Goal: Information Seeking & Learning: Find specific fact

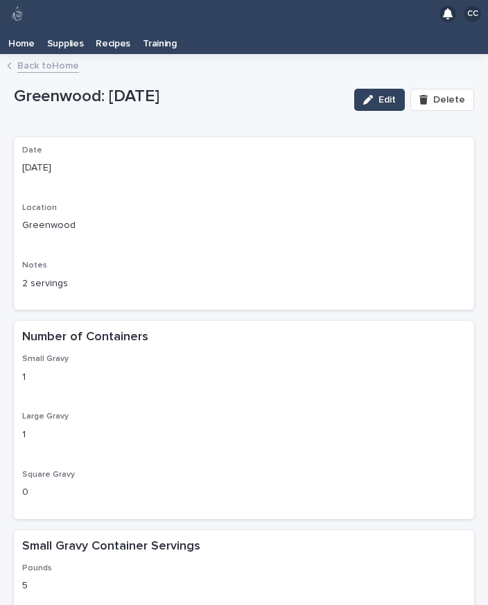
click at [108, 28] on p "Recipes" at bounding box center [113, 39] width 35 height 22
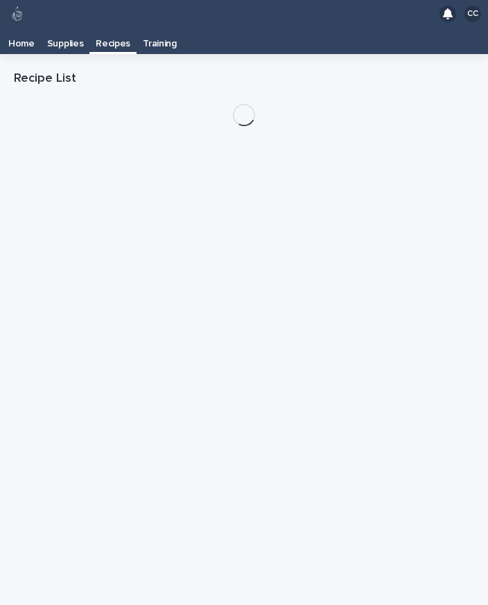
scroll to position [22, 0]
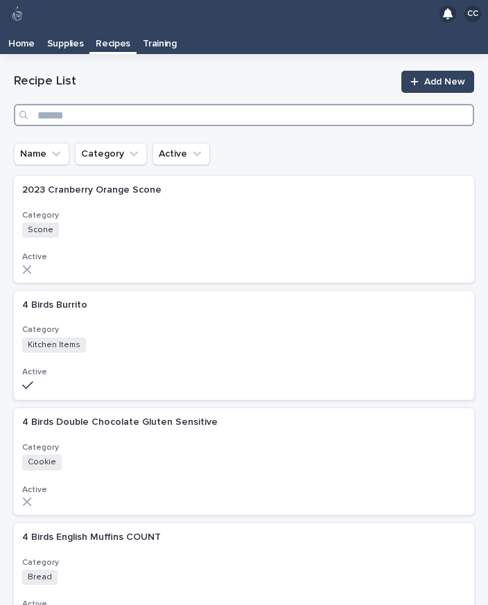
click at [101, 104] on input "Search" at bounding box center [244, 115] width 460 height 22
type input "**"
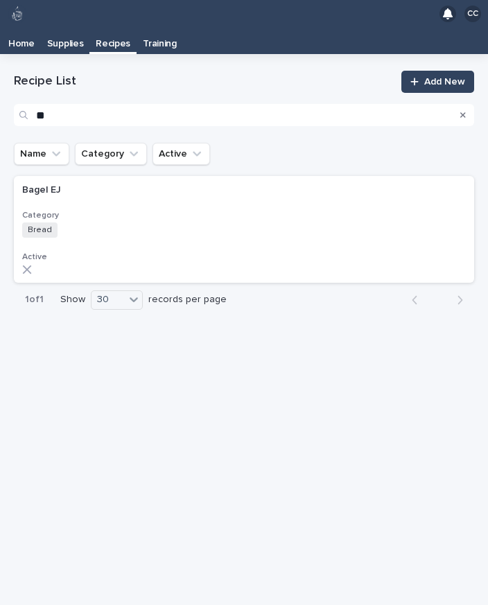
click at [46, 187] on div "Bagel EJ Bagel EJ Category Bread + 0 Active" at bounding box center [244, 229] width 460 height 107
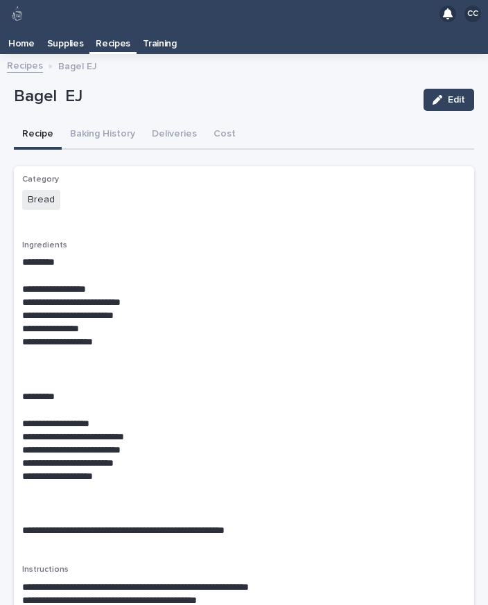
click at [118, 28] on p "Recipes" at bounding box center [113, 39] width 35 height 22
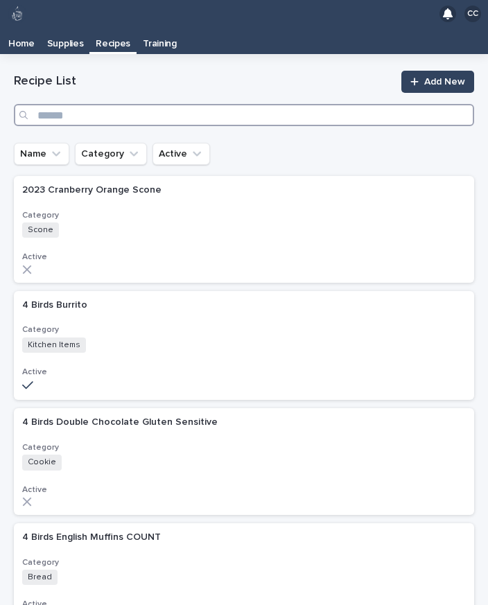
click at [103, 104] on input "Search" at bounding box center [244, 115] width 460 height 22
type input "****"
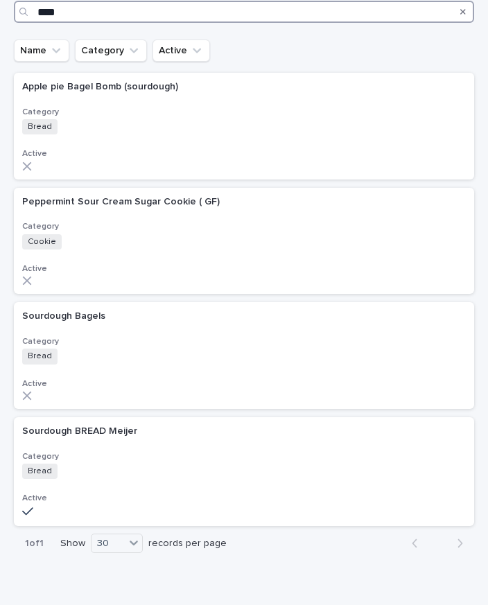
scroll to position [103, 0]
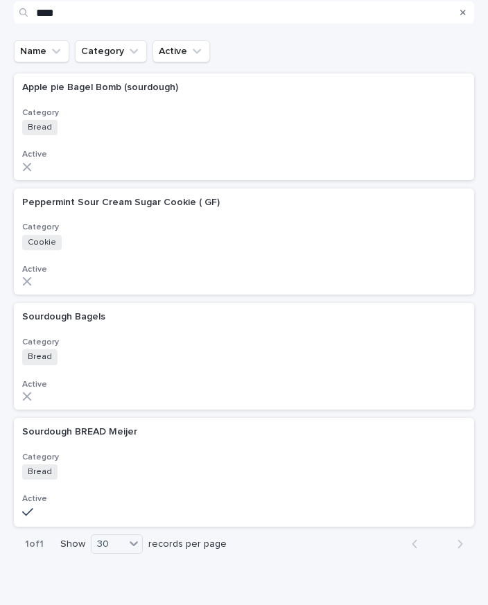
click at [50, 312] on div "Sourdough Bagels Sourdough Bagels Category Bread + 0 Active" at bounding box center [244, 356] width 460 height 107
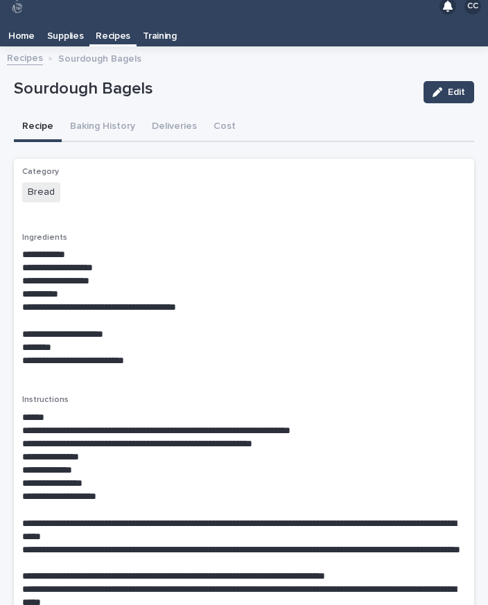
scroll to position [8, 0]
click at [109, 20] on p "Recipes" at bounding box center [113, 31] width 35 height 22
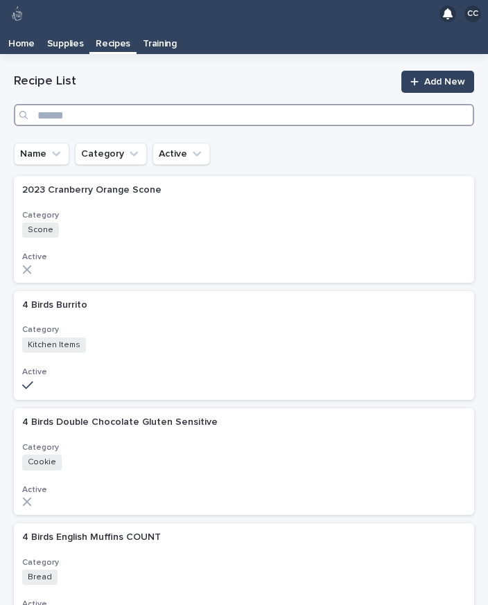
click at [105, 104] on input "Search" at bounding box center [244, 115] width 460 height 22
type input "**"
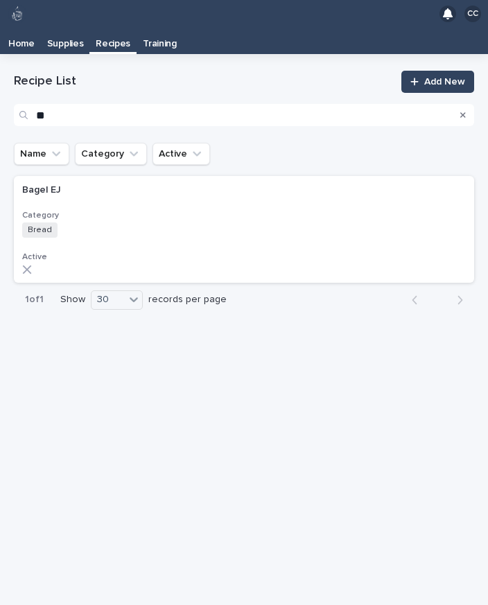
click at [38, 182] on p "Bagel EJ" at bounding box center [43, 189] width 42 height 15
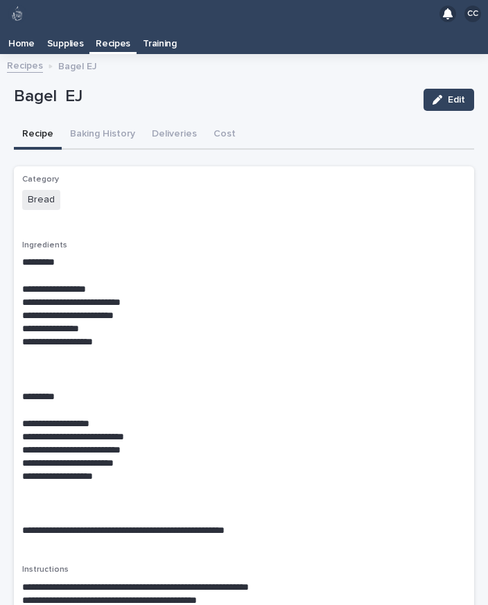
click at [107, 39] on p "Recipes" at bounding box center [113, 39] width 35 height 22
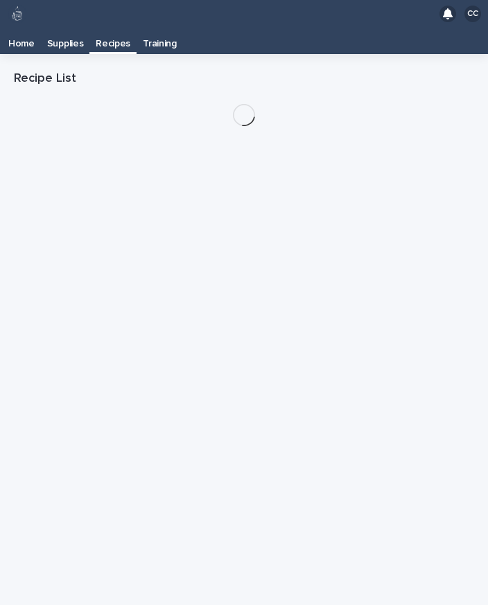
scroll to position [22, 0]
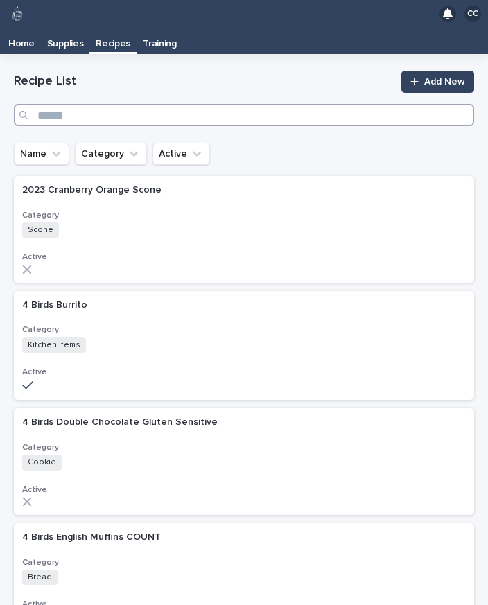
click at [92, 104] on input "Search" at bounding box center [244, 115] width 460 height 22
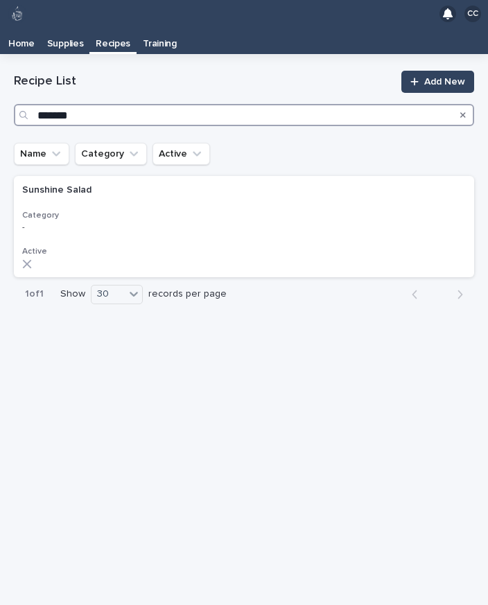
type input "********"
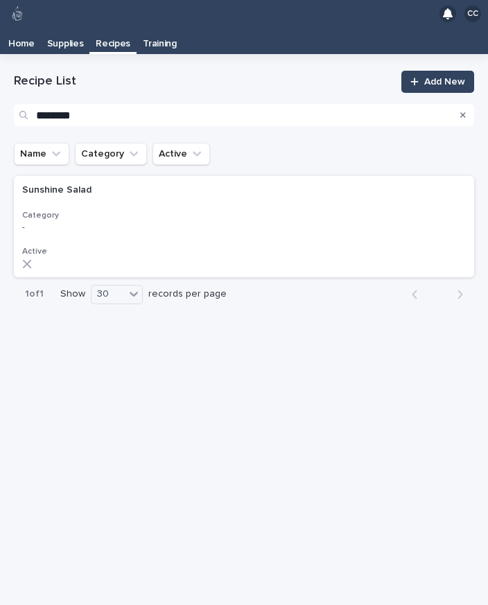
click at [60, 220] on div "-" at bounding box center [143, 226] width 243 height 12
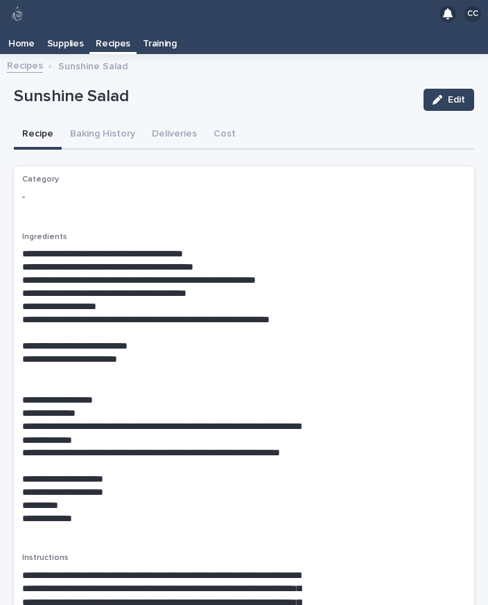
scroll to position [21, 0]
